Goal: Use online tool/utility: Utilize a website feature to perform a specific function

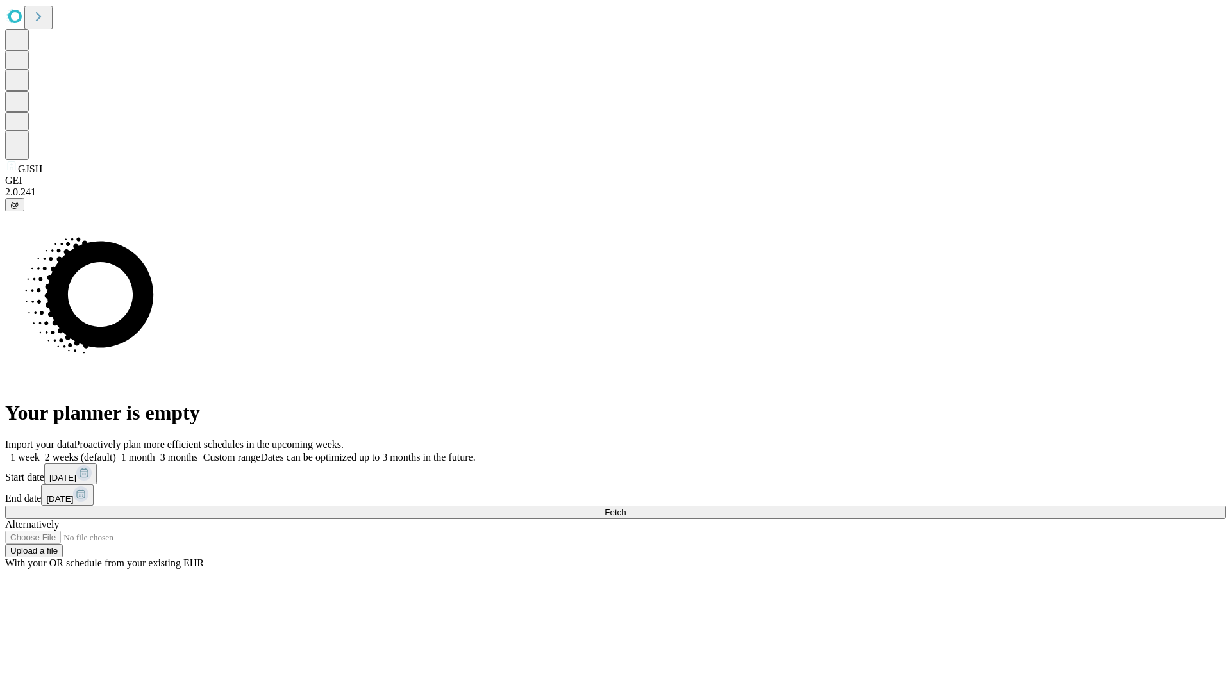
click at [626, 508] on span "Fetch" at bounding box center [614, 513] width 21 height 10
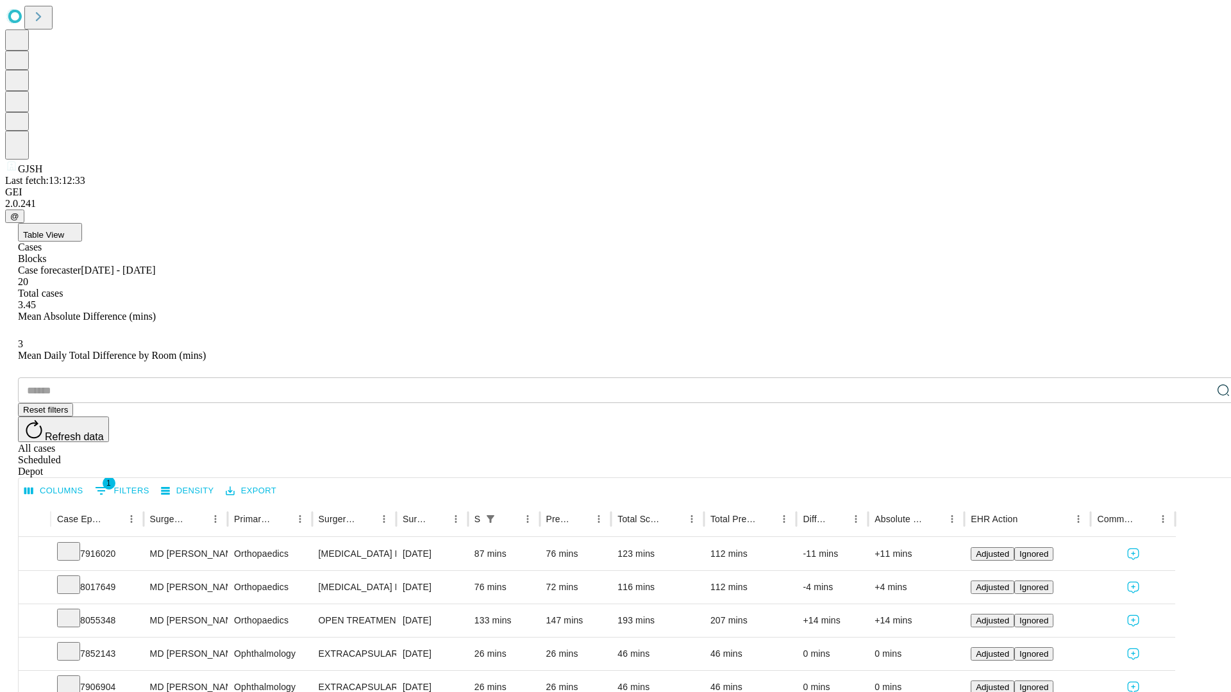
click at [64, 230] on span "Table View" at bounding box center [43, 235] width 41 height 10
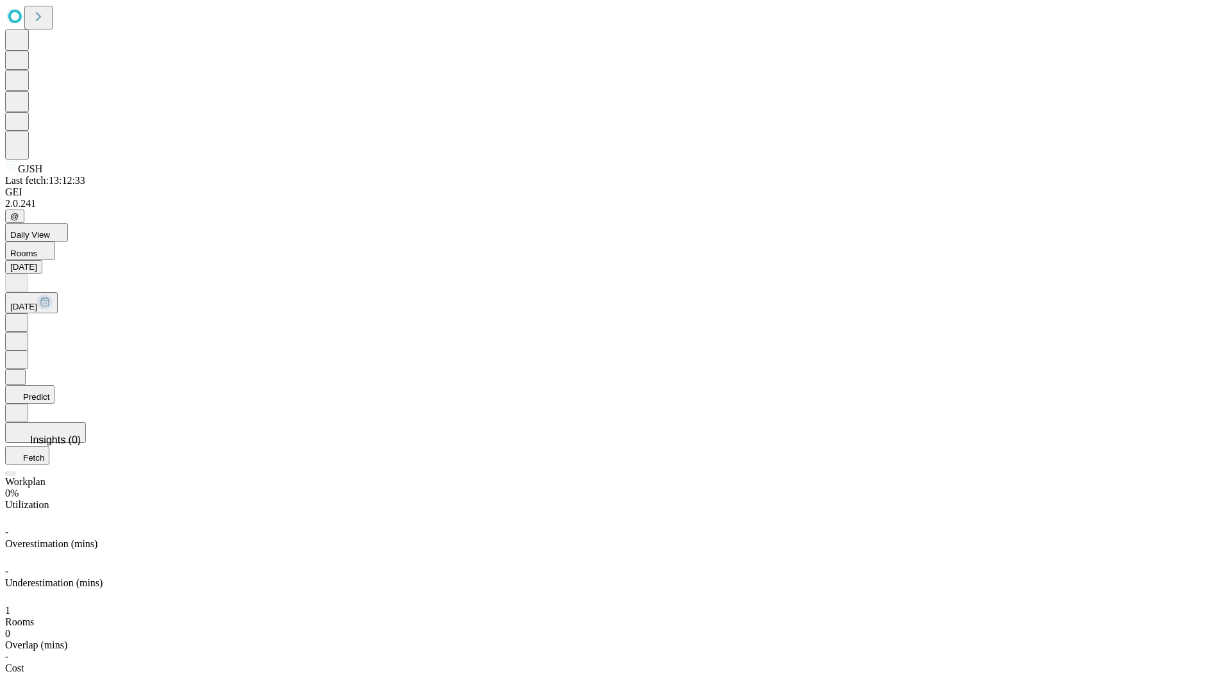
click at [54, 385] on button "Predict" at bounding box center [29, 394] width 49 height 19
